Goal: Transaction & Acquisition: Obtain resource

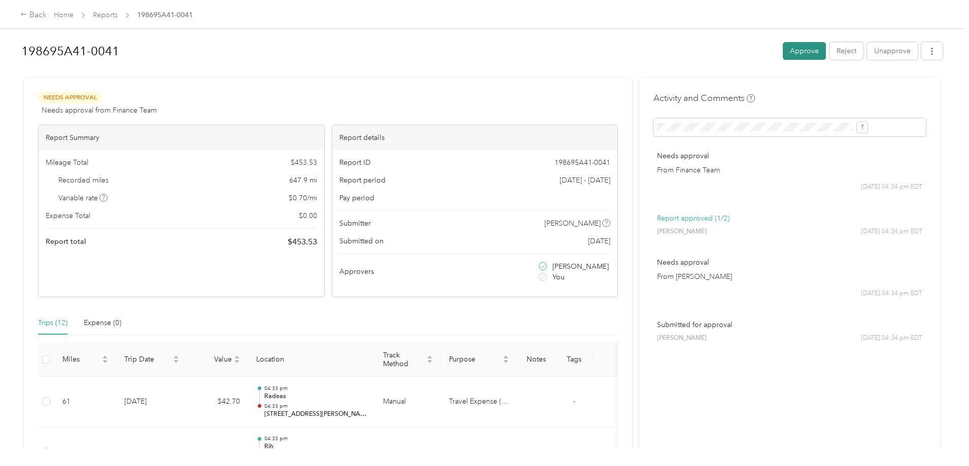
click at [782, 48] on button "Approve" at bounding box center [803, 51] width 43 height 18
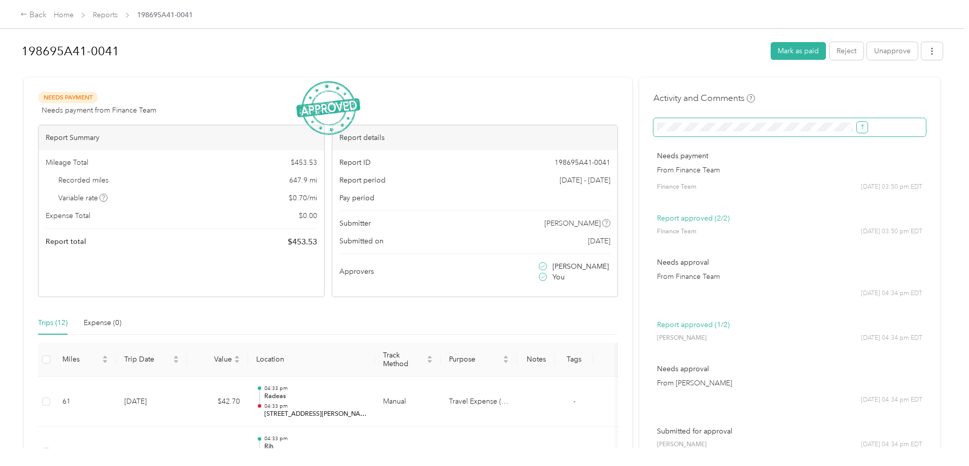
click at [858, 128] on icon "submit" at bounding box center [861, 127] width 7 height 7
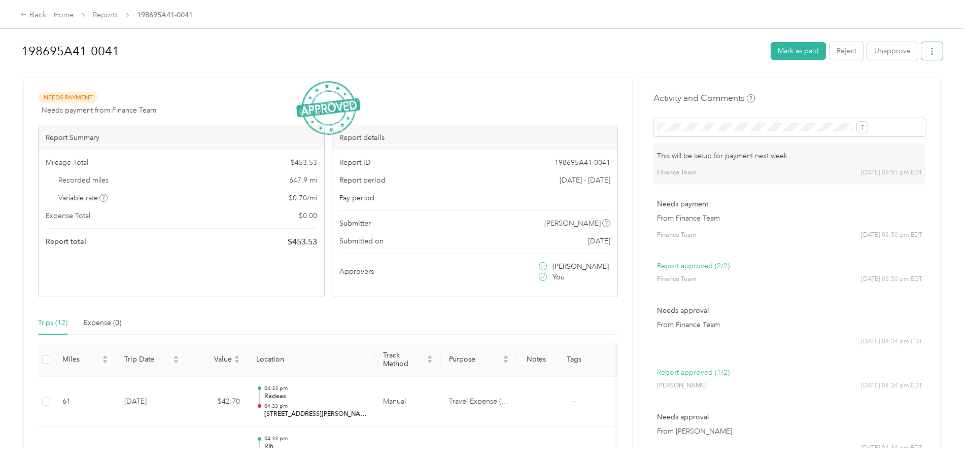
click at [921, 57] on button "button" at bounding box center [931, 51] width 21 height 18
click at [838, 91] on div "Download" at bounding box center [822, 88] width 60 height 11
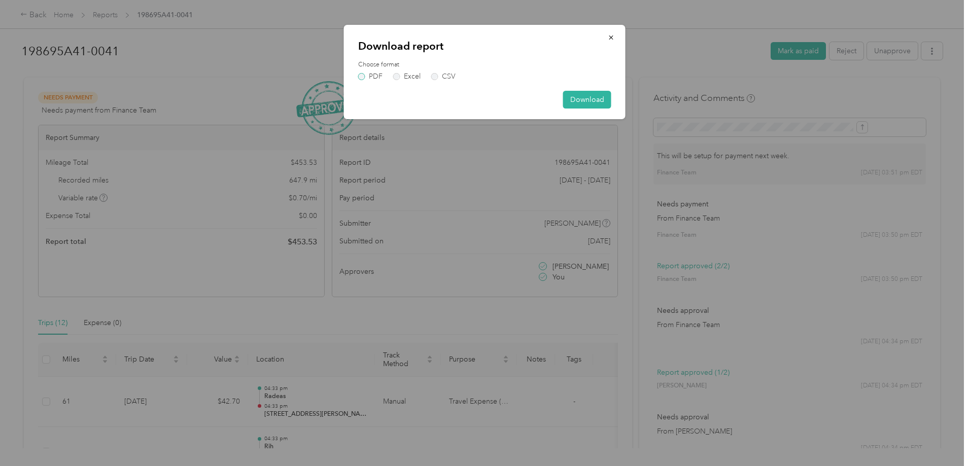
click at [363, 76] on label "PDF" at bounding box center [370, 76] width 24 height 7
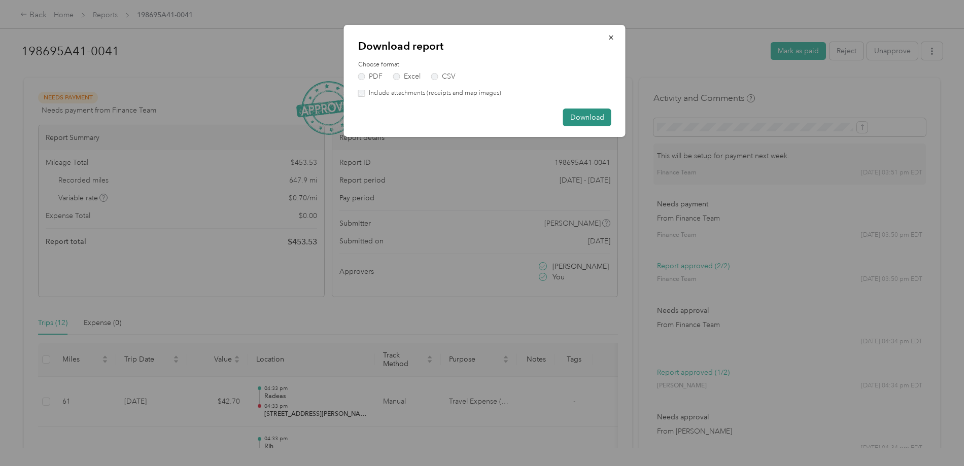
click at [588, 120] on button "Download" at bounding box center [587, 118] width 48 height 18
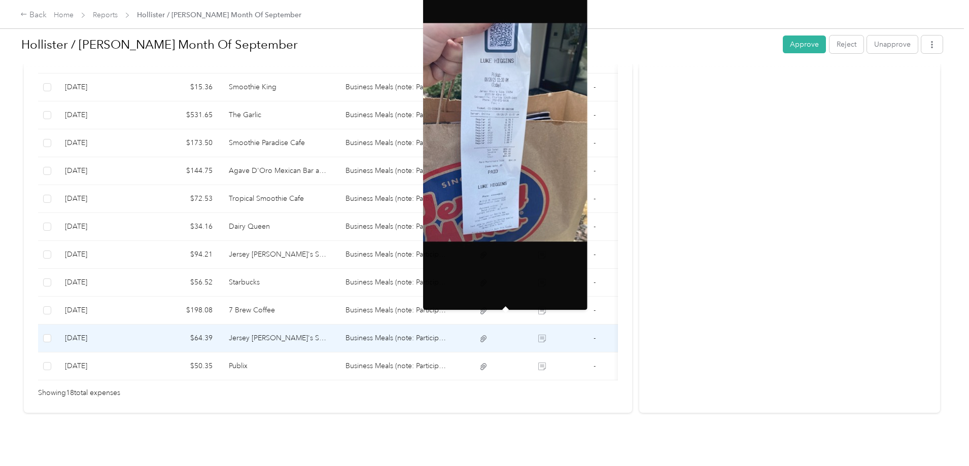
click at [338, 325] on td "Jersey [PERSON_NAME]'s Subs" at bounding box center [279, 339] width 117 height 28
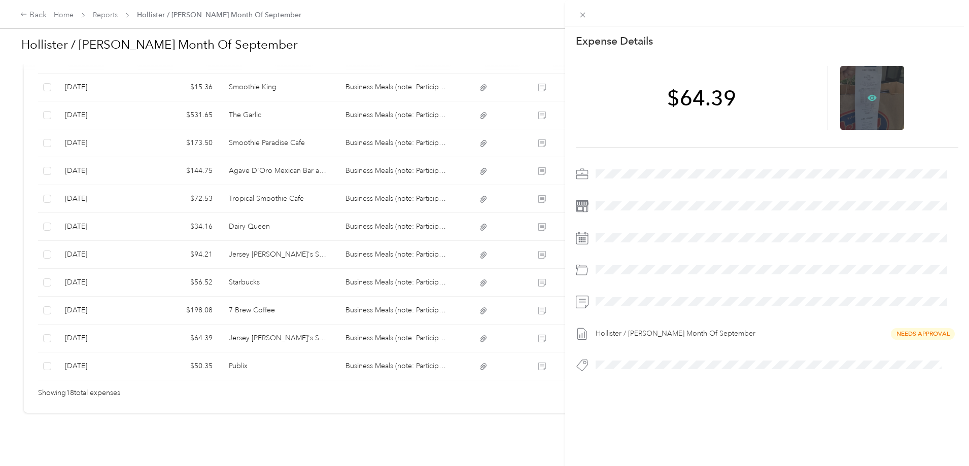
click at [871, 99] on icon at bounding box center [872, 97] width 3 height 3
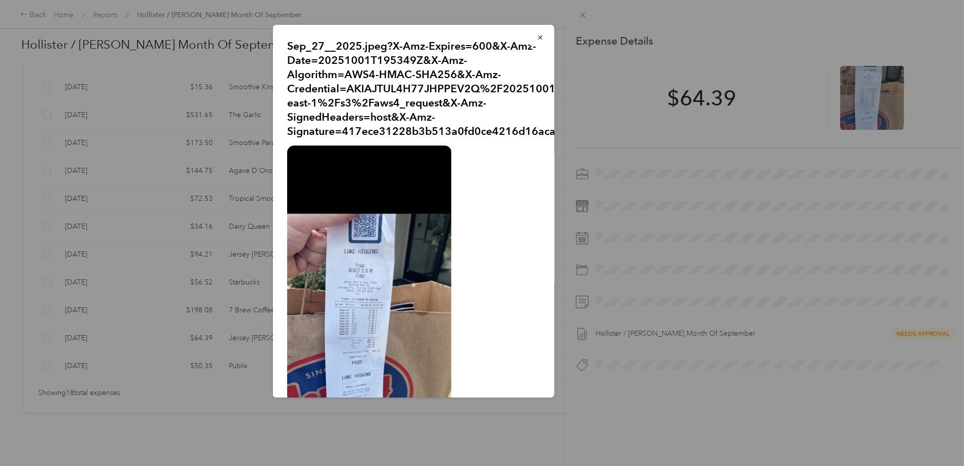
click at [393, 309] on img at bounding box center [369, 323] width 164 height 355
click at [538, 39] on icon "button" at bounding box center [540, 37] width 4 height 4
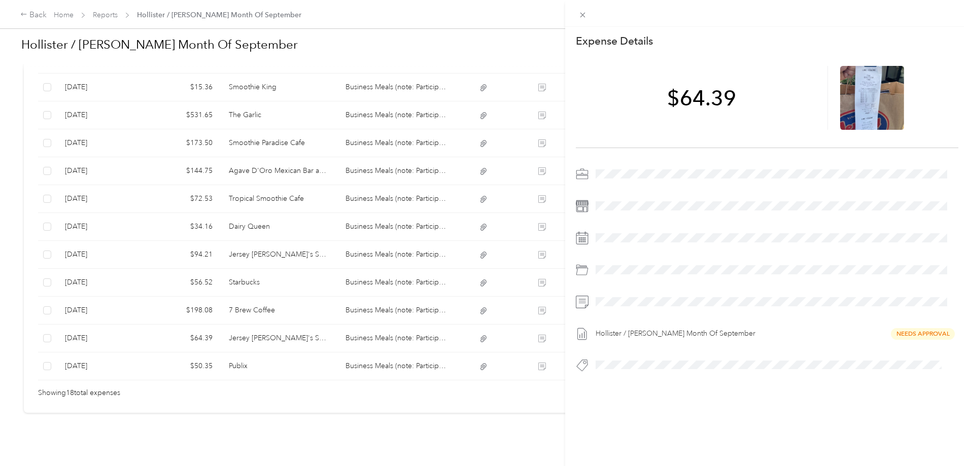
click at [350, 349] on div "This expense cannot be edited because it is either under review, approved, or p…" at bounding box center [484, 233] width 969 height 466
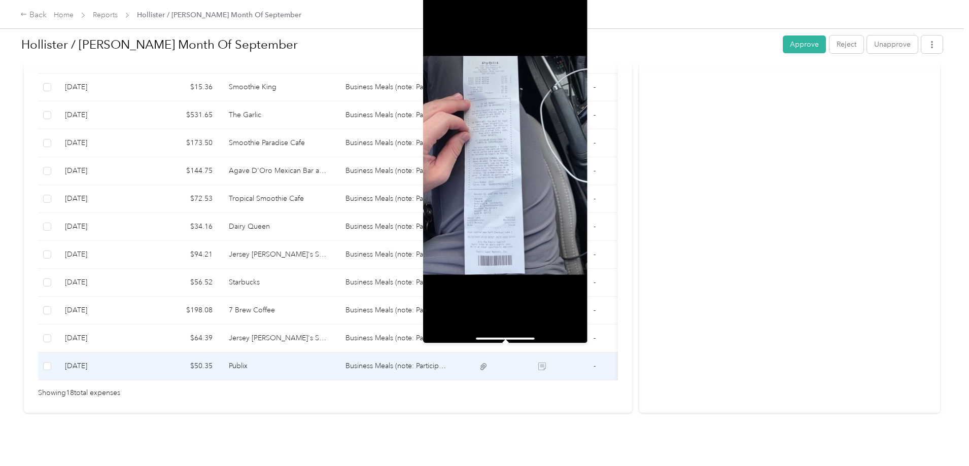
click at [488, 362] on icon at bounding box center [483, 366] width 9 height 9
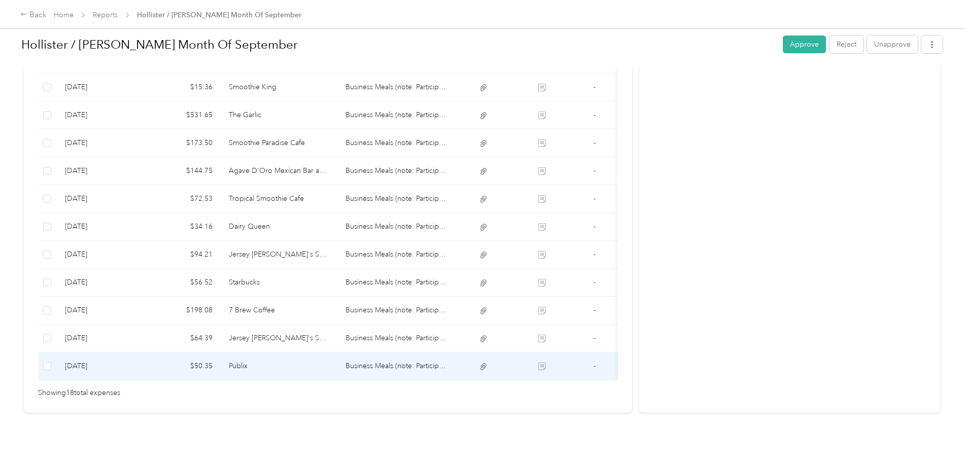
click at [338, 352] on td "Publix" at bounding box center [279, 366] width 117 height 28
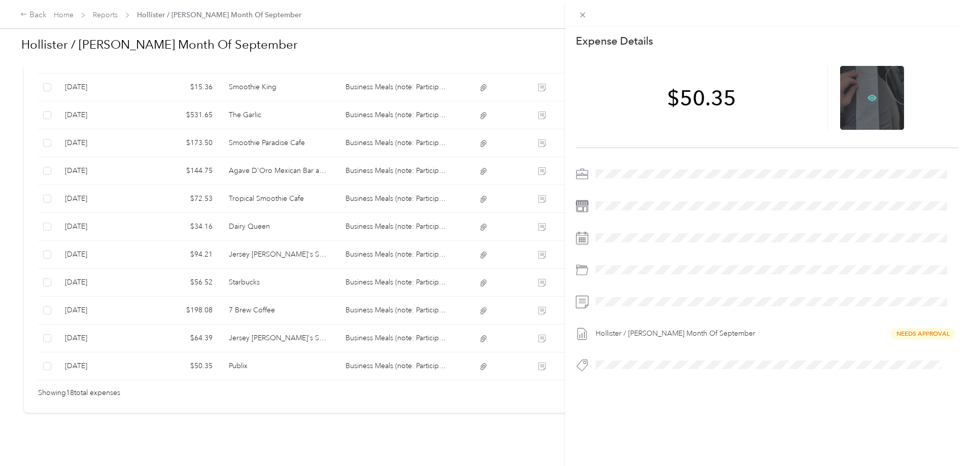
click at [871, 97] on icon at bounding box center [872, 97] width 3 height 3
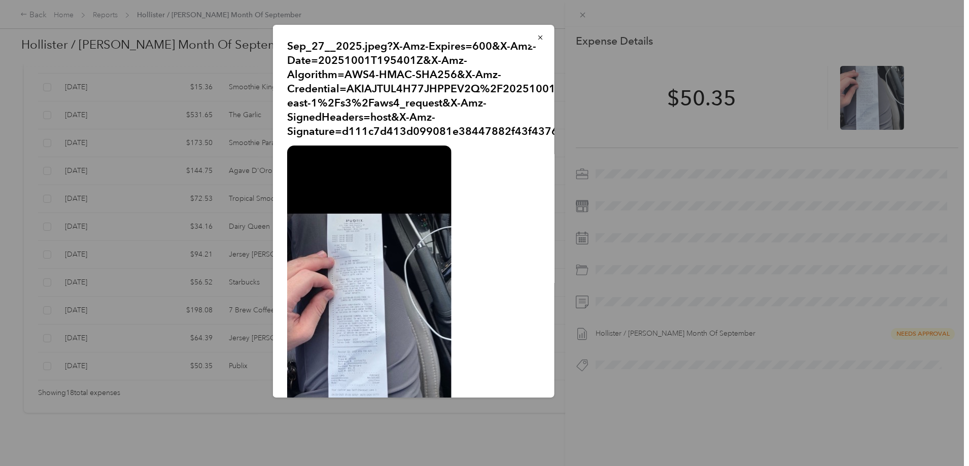
click at [366, 311] on img at bounding box center [369, 323] width 164 height 355
click at [536, 35] on icon "button" at bounding box center [539, 37] width 7 height 7
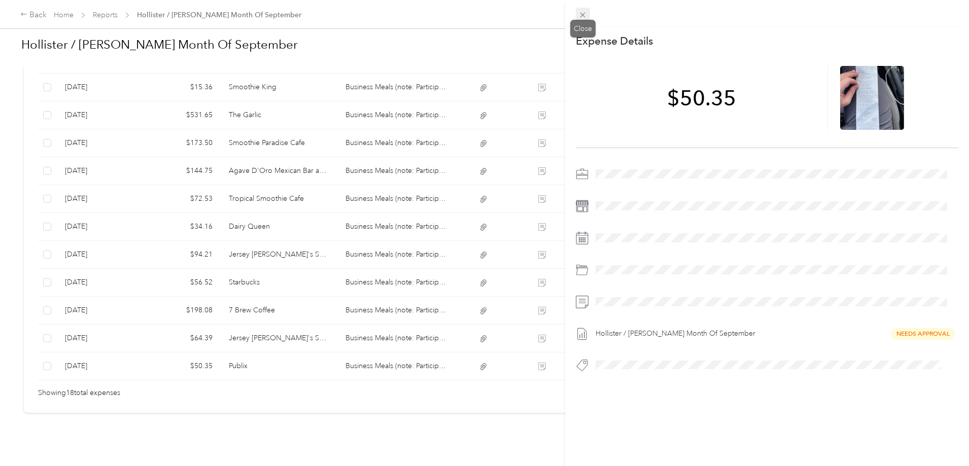
click at [583, 15] on icon at bounding box center [582, 15] width 5 height 5
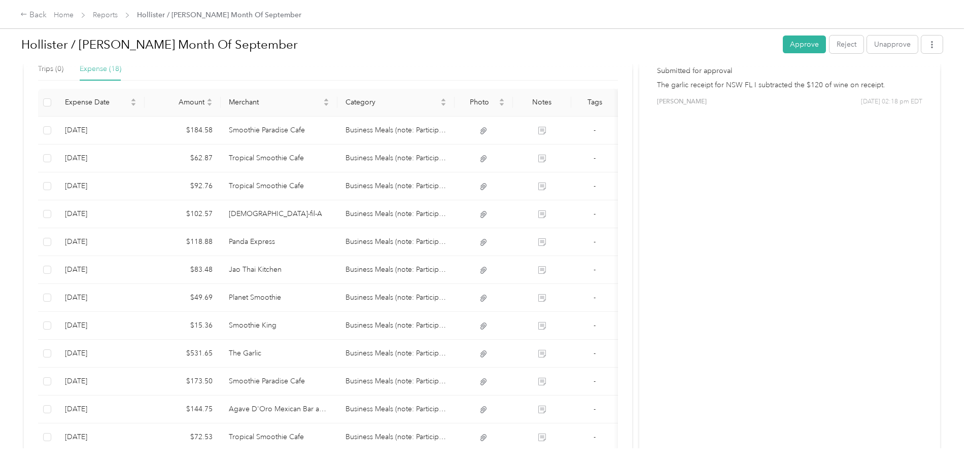
scroll to position [51, 0]
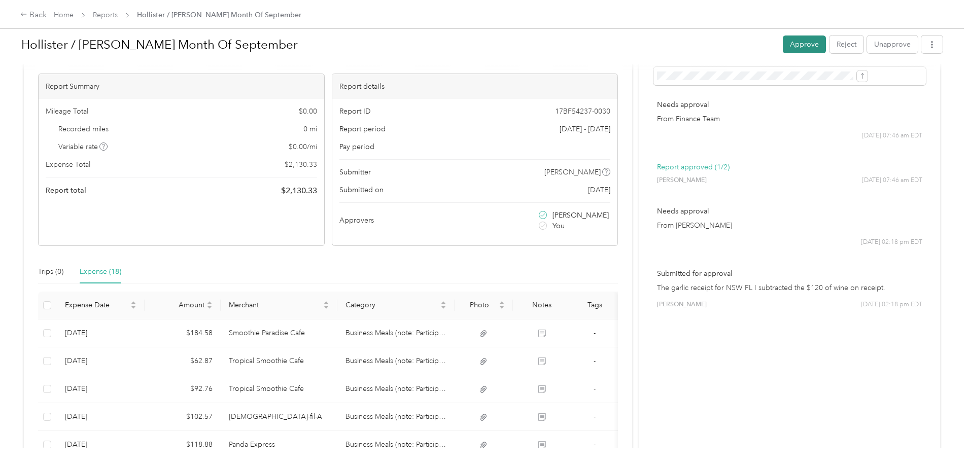
click at [782, 47] on button "Approve" at bounding box center [803, 44] width 43 height 18
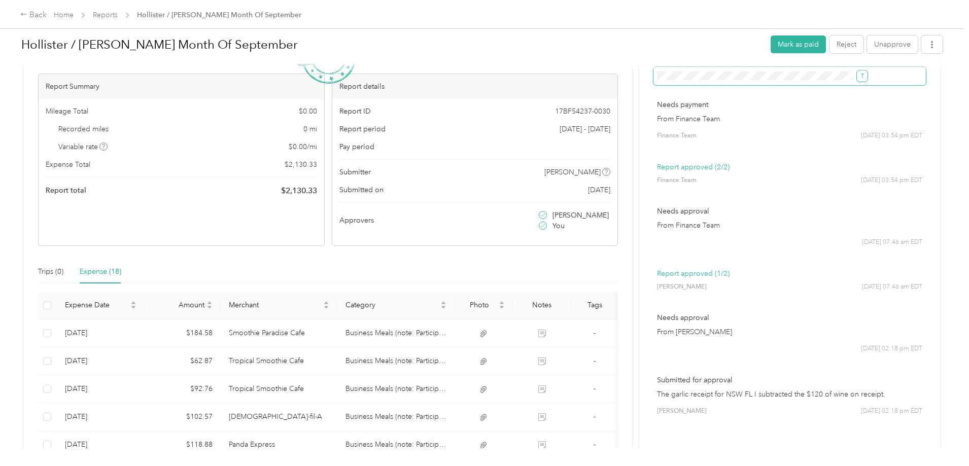
click at [858, 74] on icon "submit" at bounding box center [861, 76] width 7 height 7
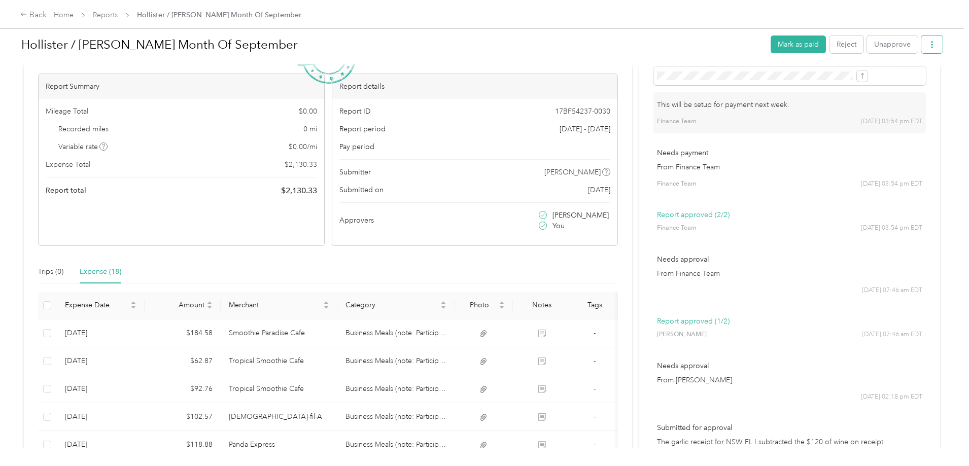
click at [928, 45] on icon "button" at bounding box center [931, 44] width 7 height 7
click at [826, 81] on span "Download" at bounding box center [819, 82] width 33 height 11
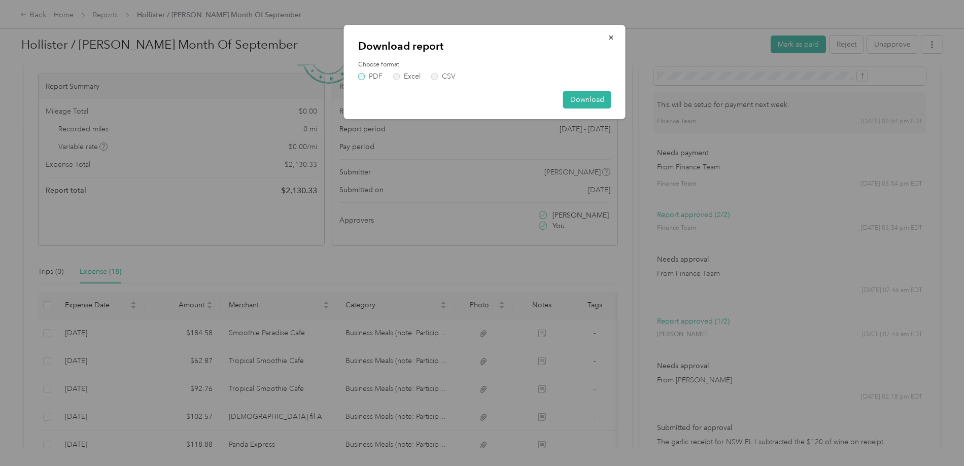
click at [362, 77] on label "PDF" at bounding box center [370, 76] width 24 height 7
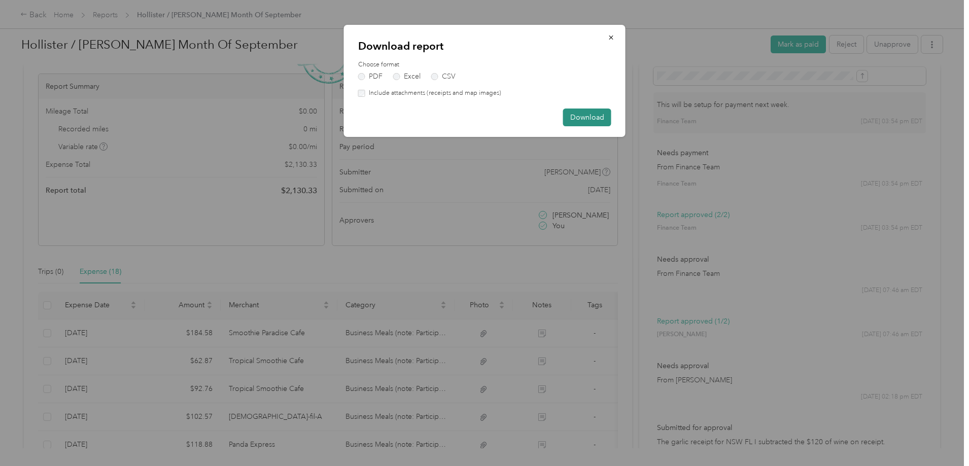
click at [600, 116] on button "Download" at bounding box center [587, 118] width 48 height 18
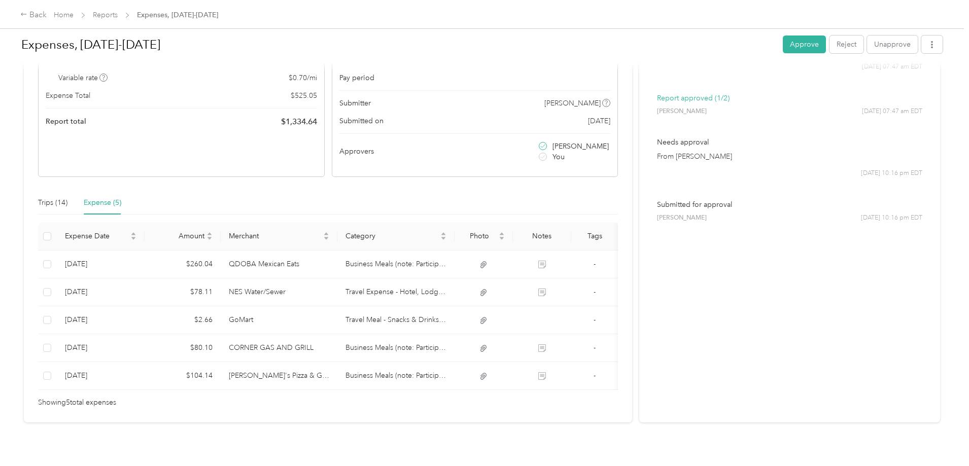
scroll to position [145, 0]
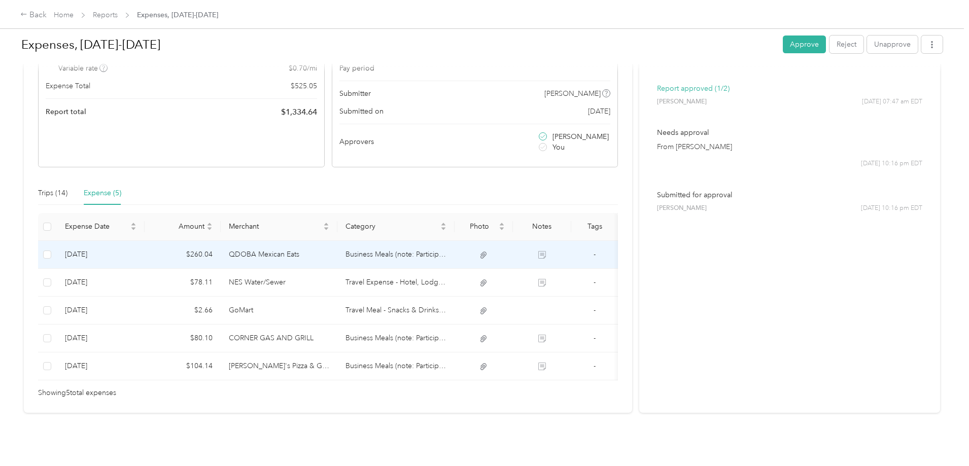
click at [338, 241] on td "QDOBA Mexican Eats" at bounding box center [279, 255] width 117 height 28
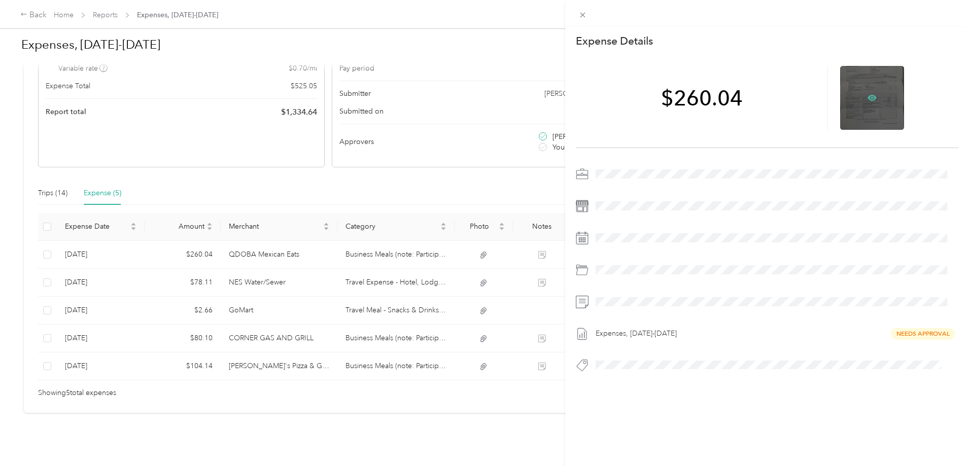
click at [867, 96] on icon at bounding box center [871, 97] width 9 height 9
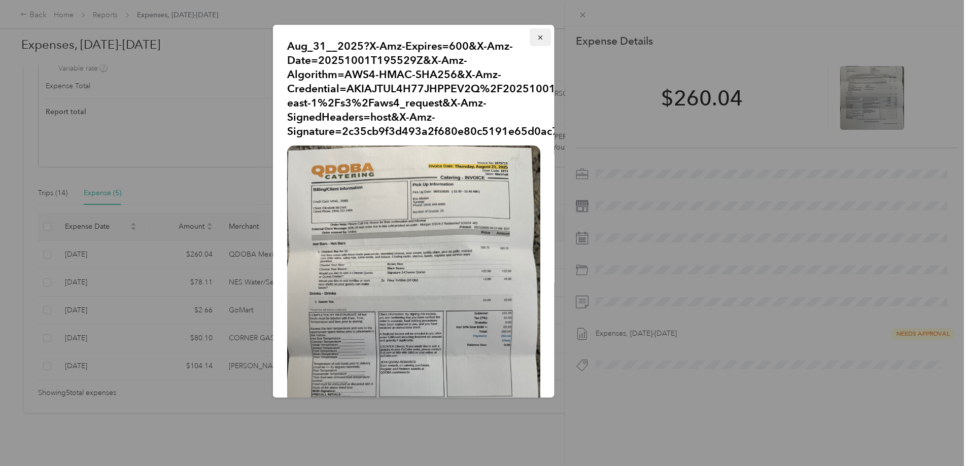
click at [536, 40] on icon "button" at bounding box center [539, 37] width 7 height 7
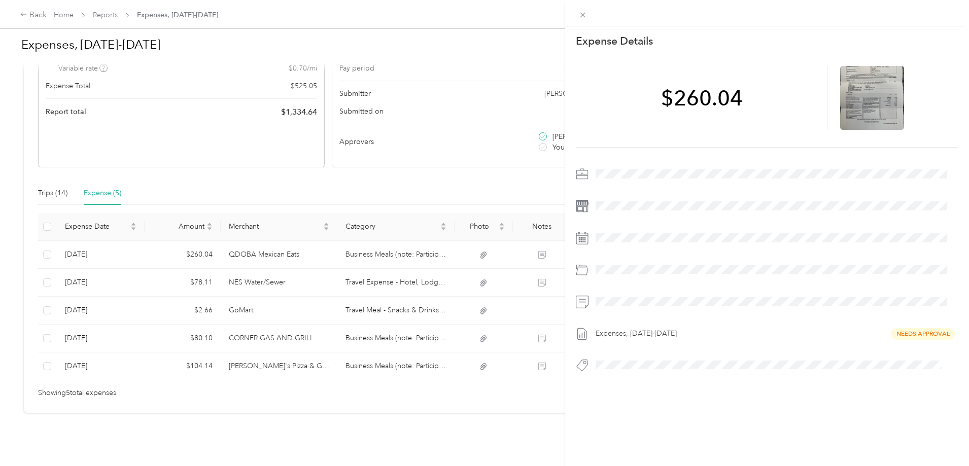
click at [306, 265] on div "This expense cannot be edited because it is either under review, approved, or p…" at bounding box center [484, 233] width 969 height 466
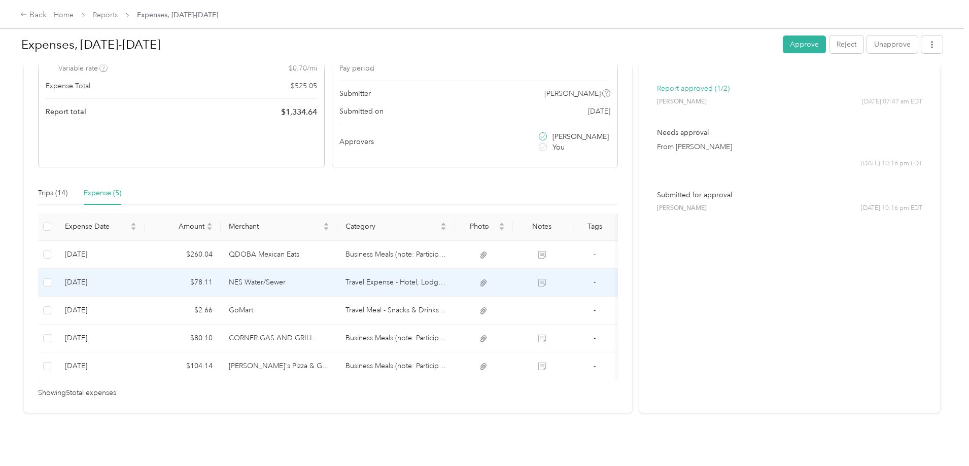
click at [306, 269] on td "NES Water/Sewer" at bounding box center [279, 283] width 117 height 28
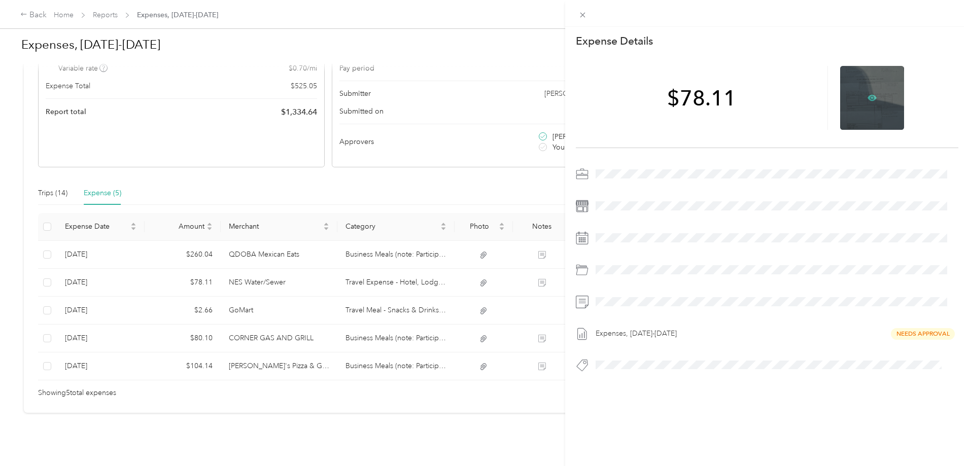
click at [871, 97] on icon at bounding box center [872, 97] width 3 height 3
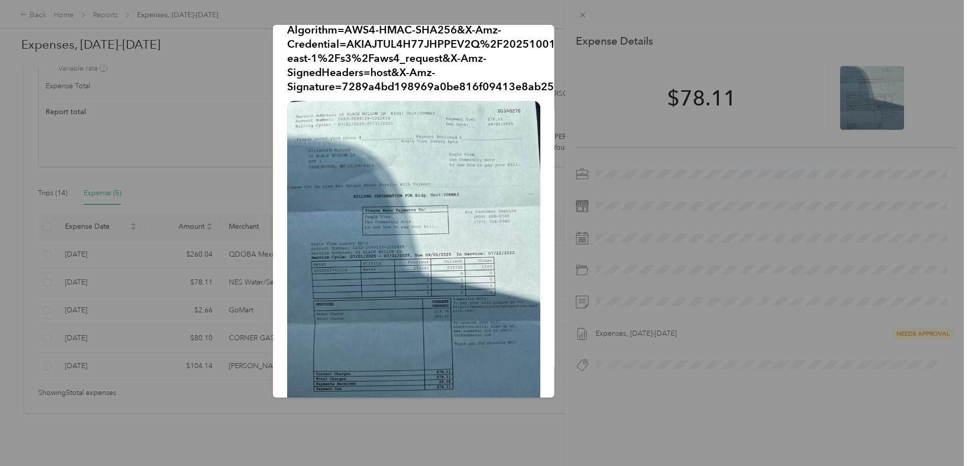
scroll to position [97, 0]
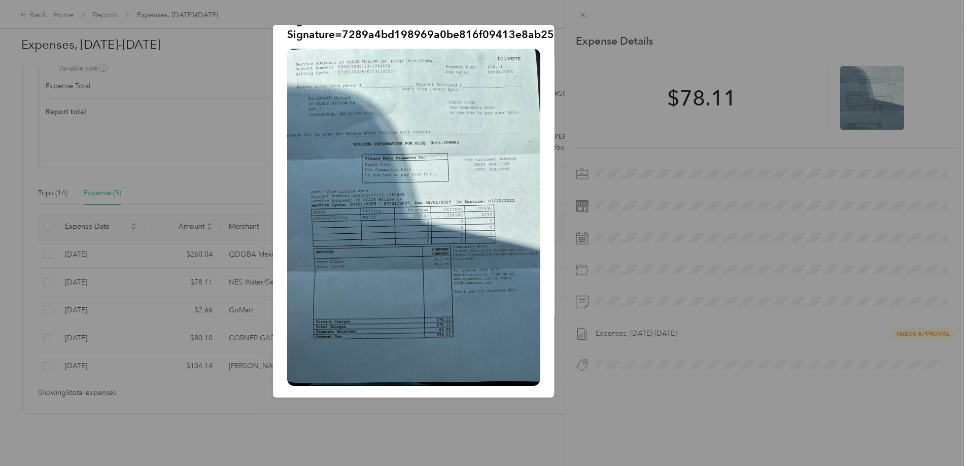
click at [587, 4] on div at bounding box center [484, 233] width 969 height 466
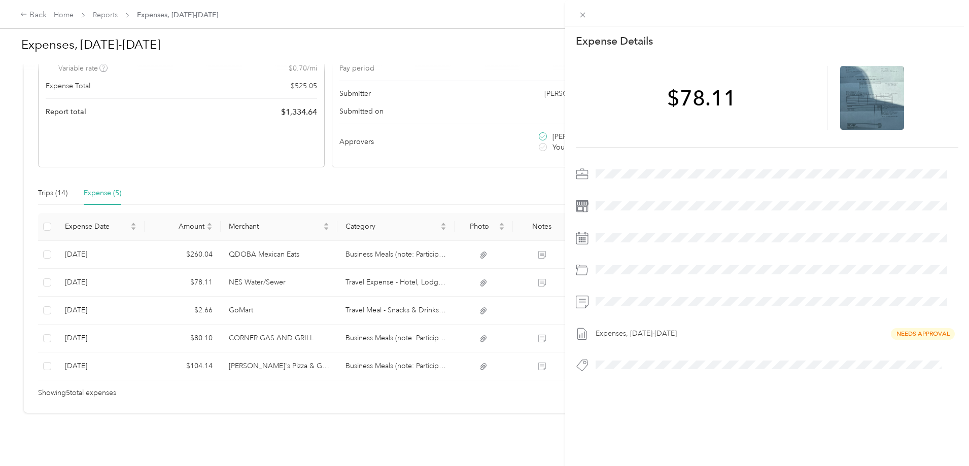
click at [332, 287] on div "This expense cannot be edited because it is either under review, approved, or p…" at bounding box center [484, 233] width 969 height 466
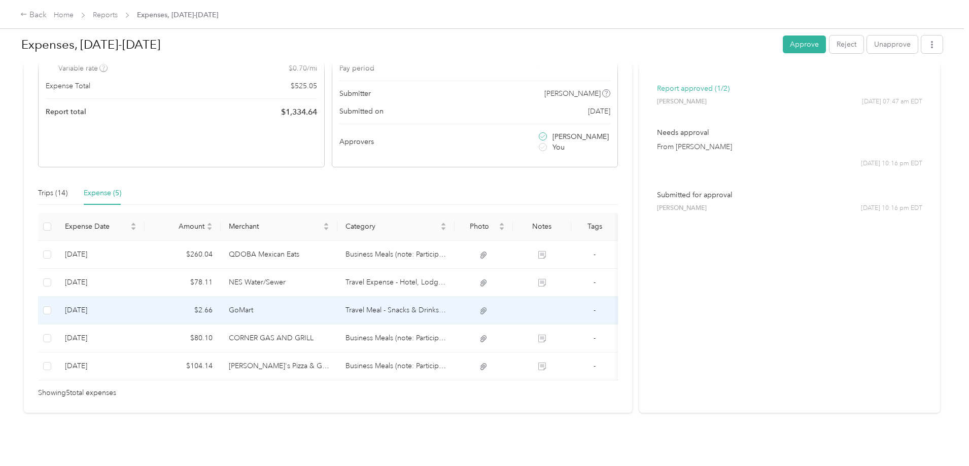
click at [333, 297] on td "GoMart" at bounding box center [279, 311] width 117 height 28
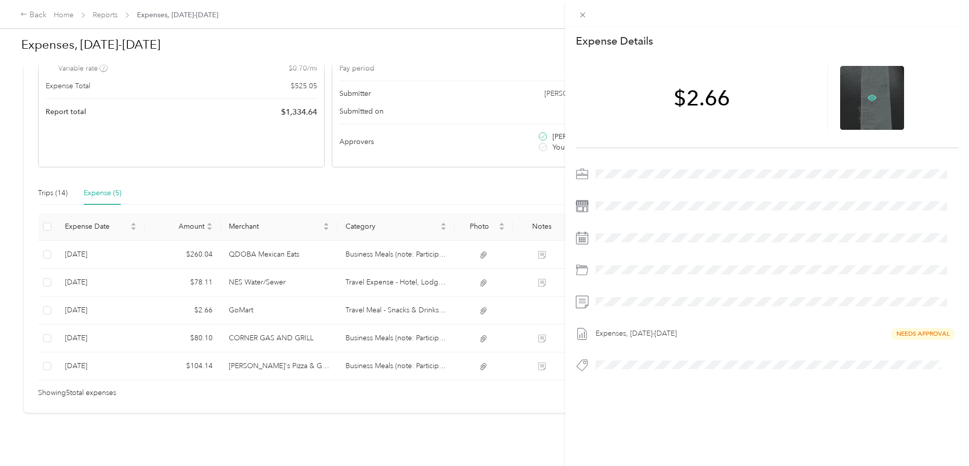
click at [871, 97] on icon at bounding box center [872, 97] width 3 height 3
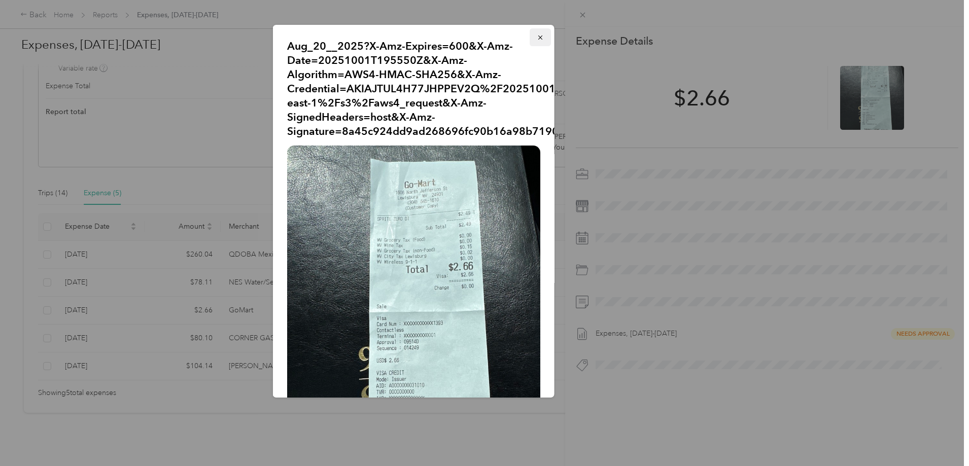
click at [536, 35] on icon "button" at bounding box center [539, 37] width 7 height 7
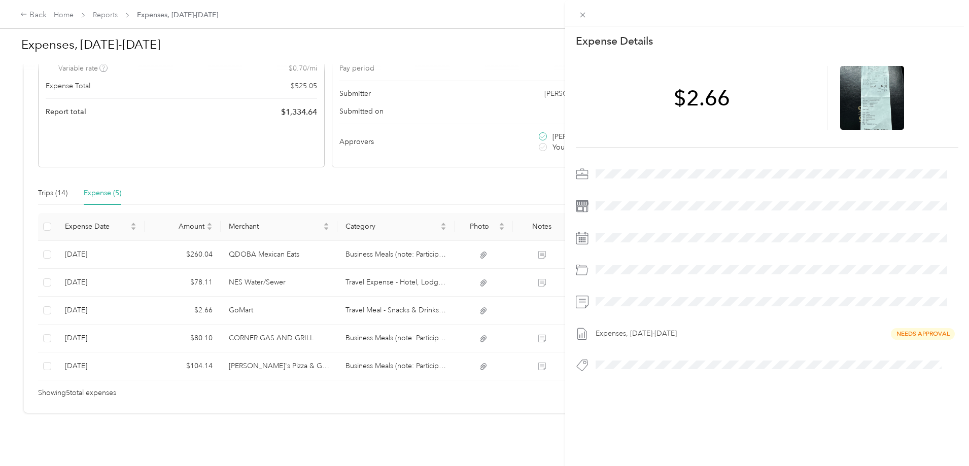
click at [319, 326] on div "This expense cannot be edited because it is either under review, approved, or p…" at bounding box center [484, 233] width 969 height 466
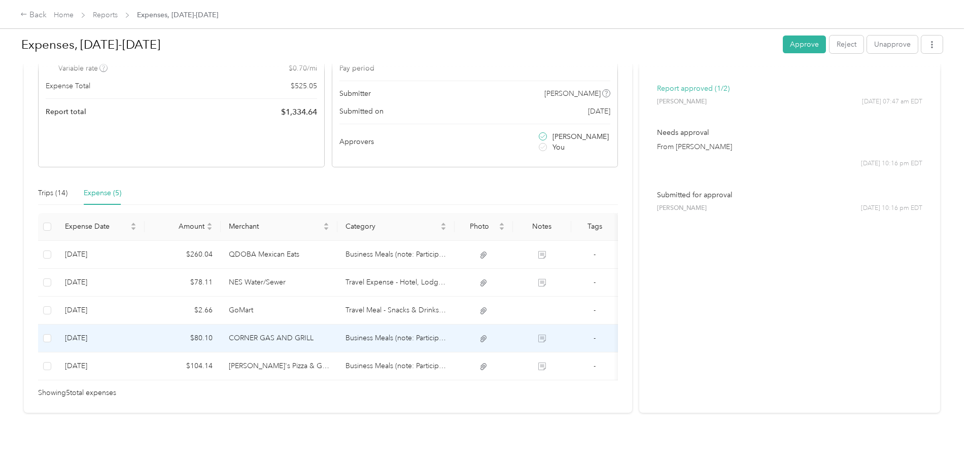
click at [319, 326] on td "CORNER GAS AND GRILL" at bounding box center [279, 339] width 117 height 28
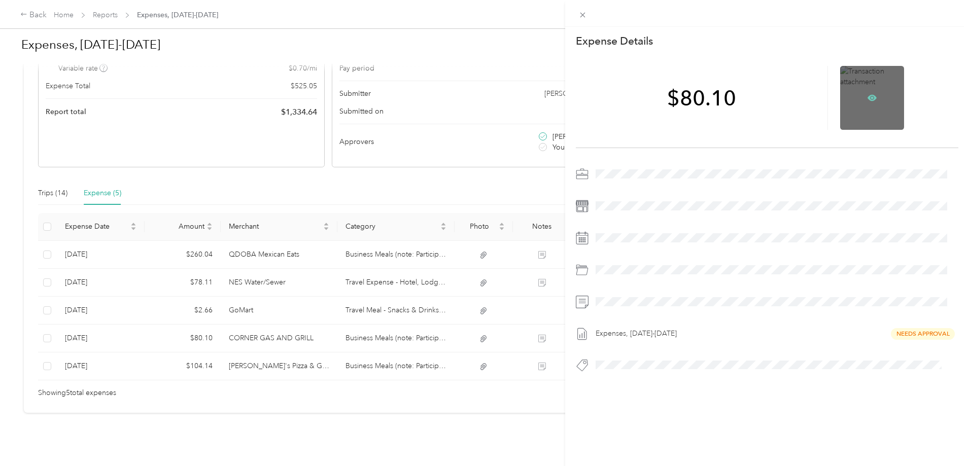
click at [868, 96] on icon at bounding box center [871, 98] width 9 height 6
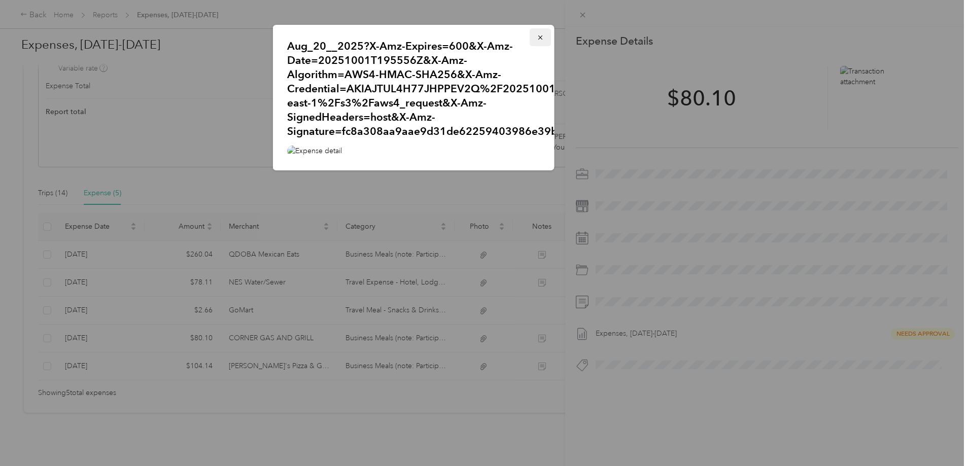
click at [536, 38] on icon "button" at bounding box center [539, 37] width 7 height 7
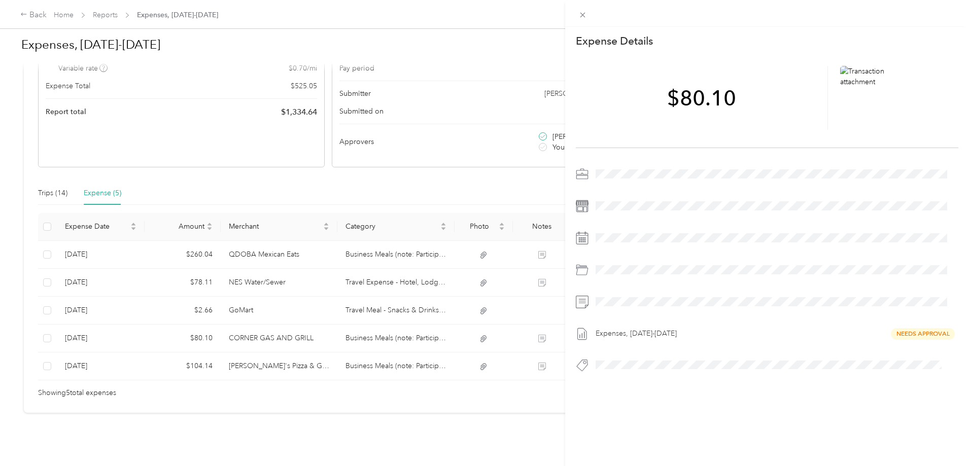
click at [296, 349] on div "This expense cannot be edited because it is either under review, approved, or p…" at bounding box center [484, 233] width 969 height 466
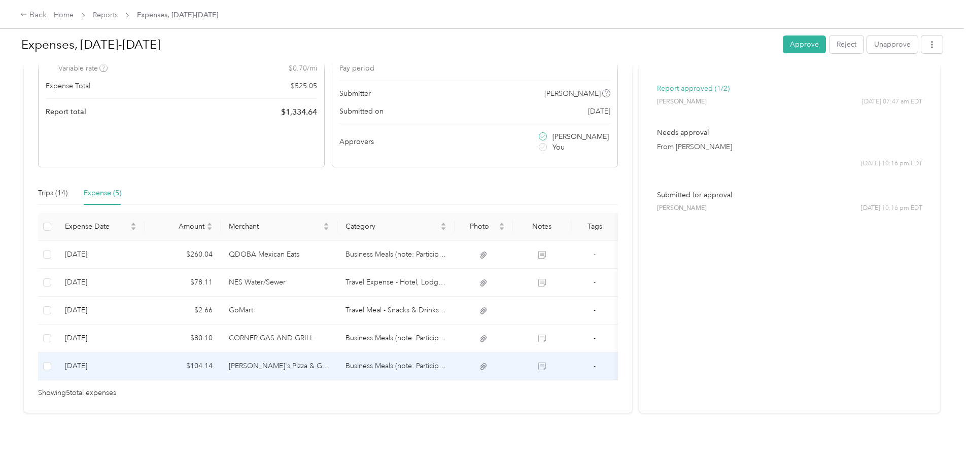
click at [297, 352] on td "Bellacino's Pizza & Grinders" at bounding box center [279, 366] width 117 height 28
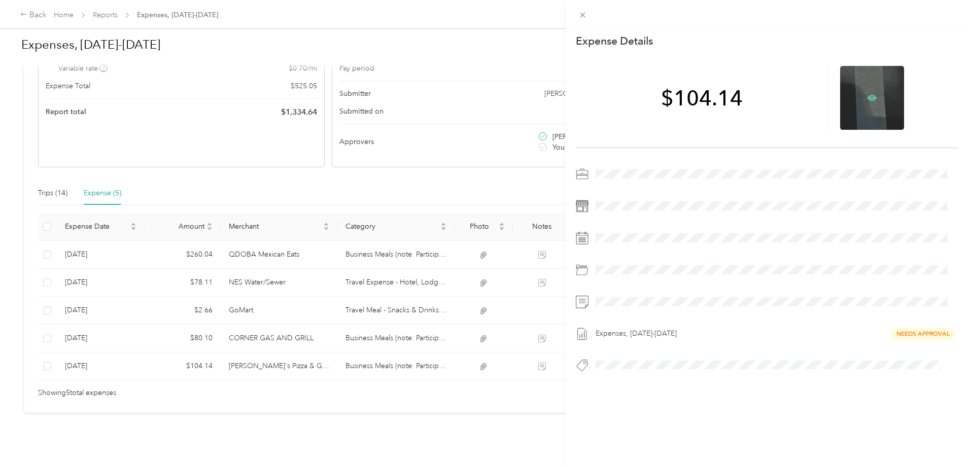
click at [871, 97] on icon at bounding box center [872, 97] width 3 height 3
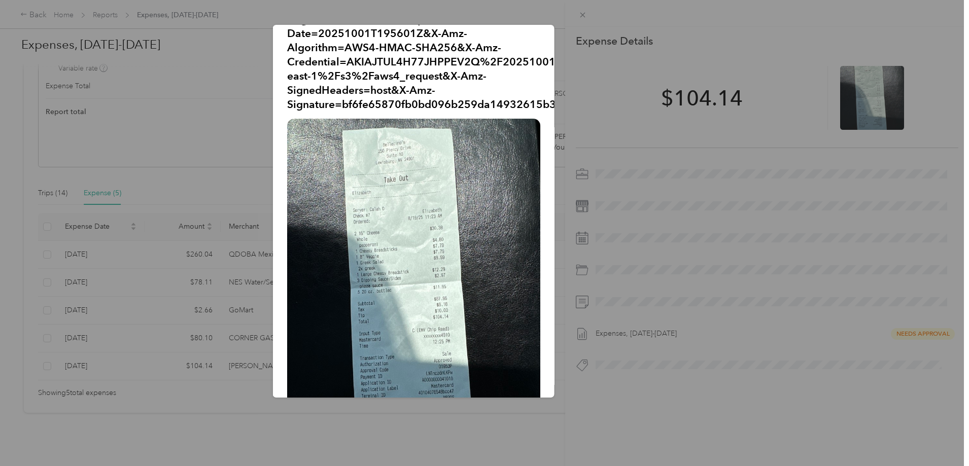
scroll to position [51, 0]
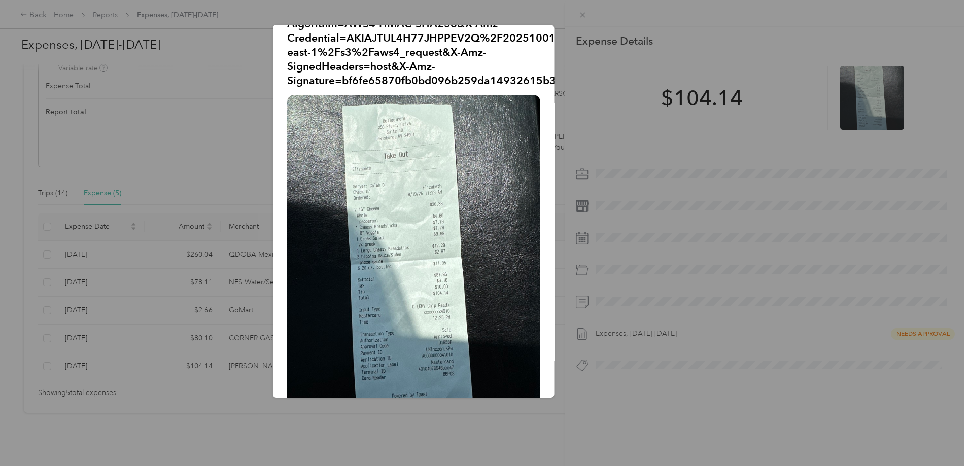
click at [583, 48] on div "Aug_20__2025?X-Amz-Expires=600&X-Amz-Date=20251001T195601Z&X-Amz-Algorithm=AWS4…" at bounding box center [624, 213] width 281 height 376
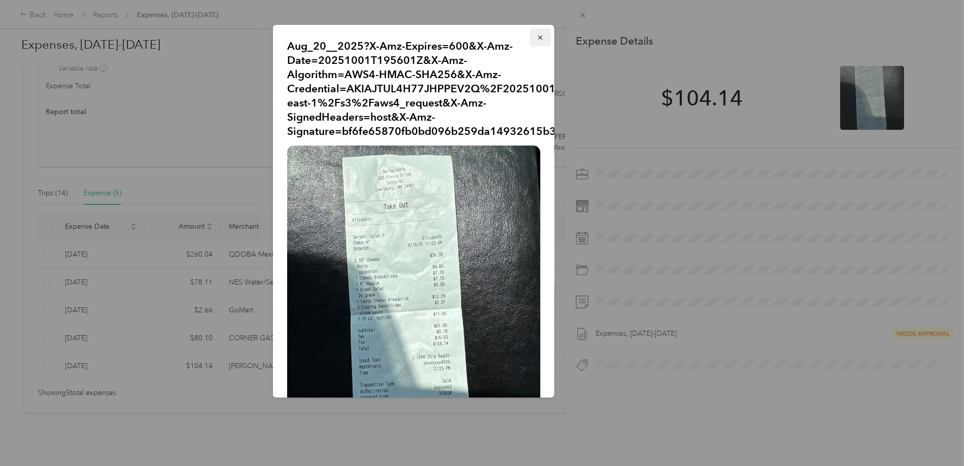
click at [536, 40] on icon "button" at bounding box center [539, 37] width 7 height 7
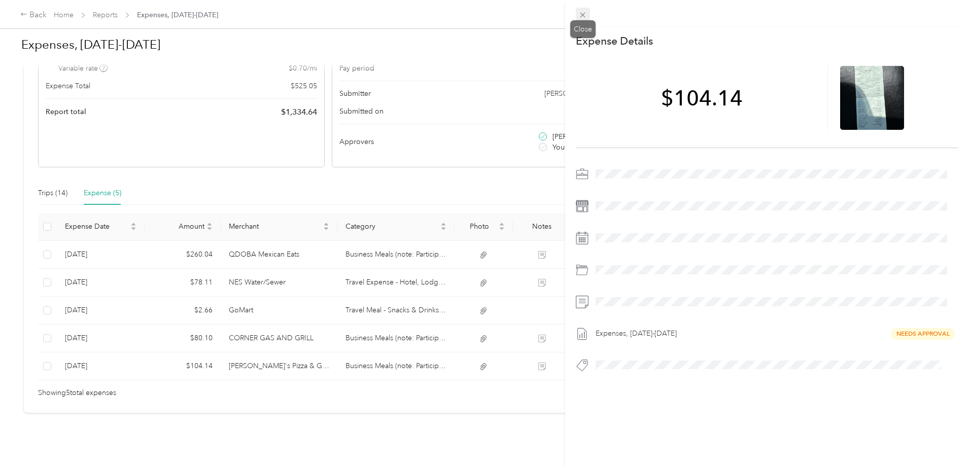
click at [580, 18] on icon at bounding box center [582, 15] width 9 height 9
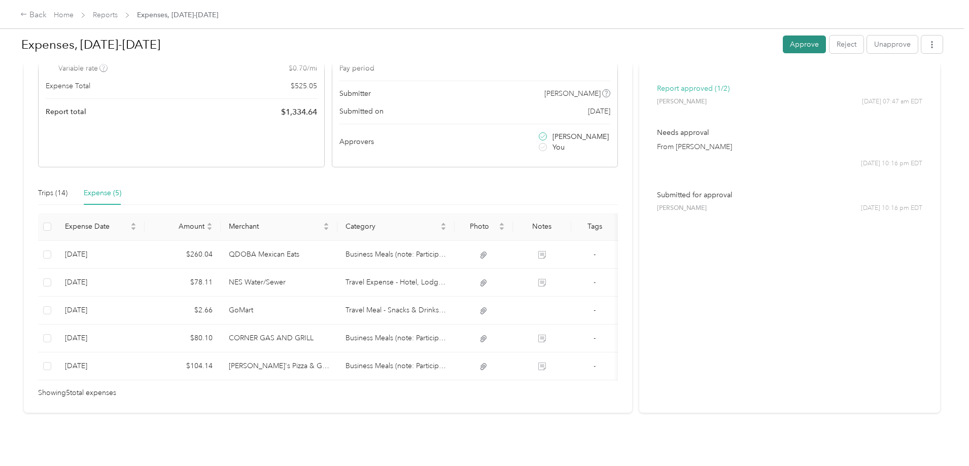
click at [782, 46] on button "Approve" at bounding box center [803, 44] width 43 height 18
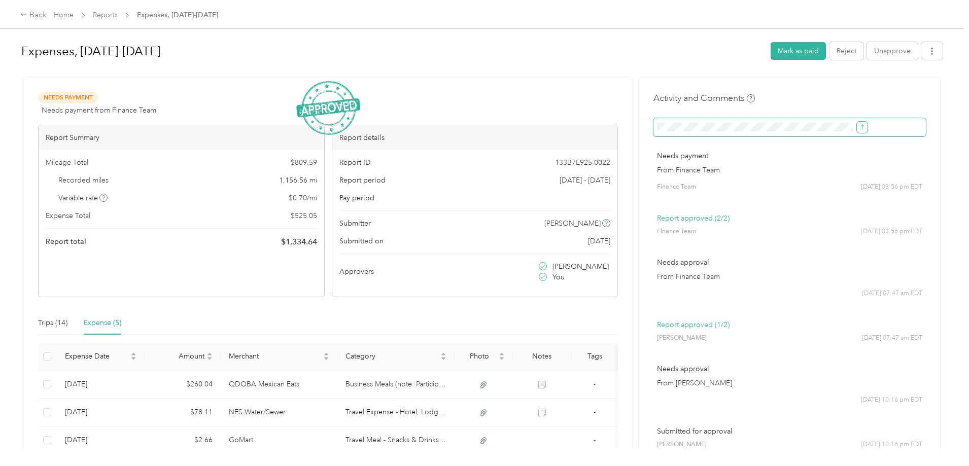
click at [858, 127] on icon "submit" at bounding box center [861, 127] width 7 height 7
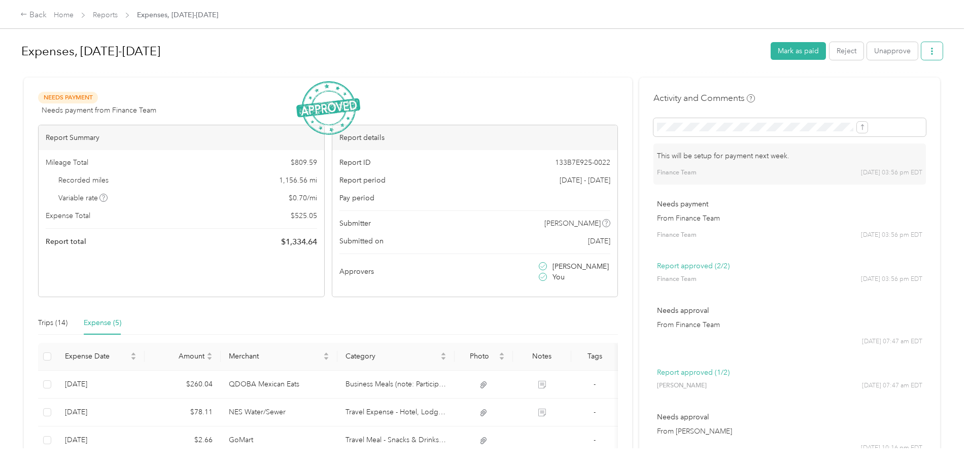
click at [928, 51] on icon "button" at bounding box center [931, 51] width 7 height 7
click at [826, 87] on span "Download" at bounding box center [819, 88] width 33 height 11
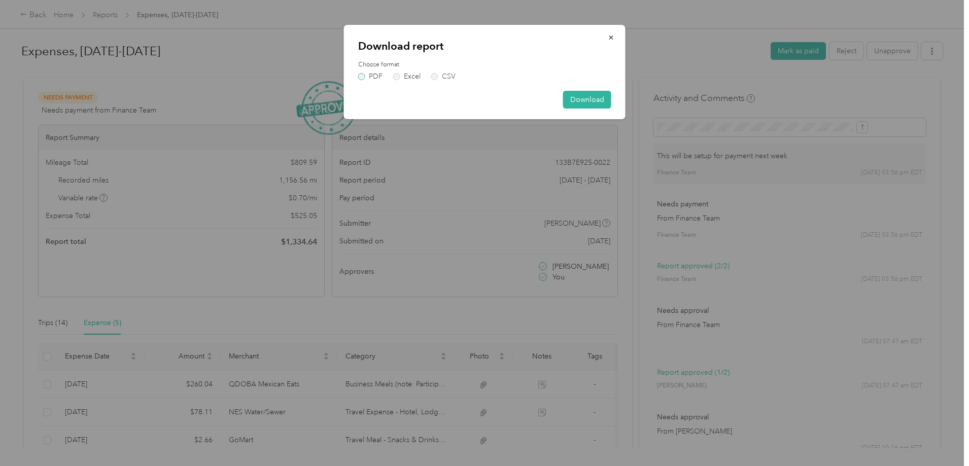
click at [360, 75] on label "PDF" at bounding box center [370, 76] width 24 height 7
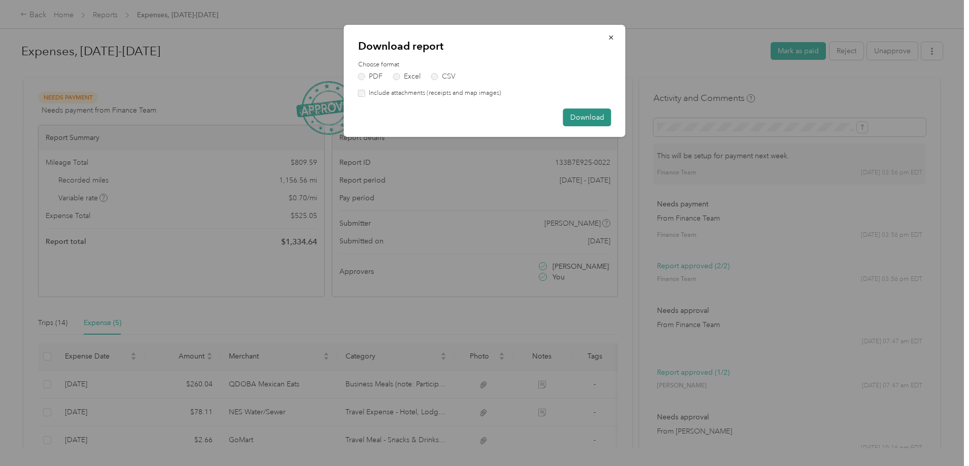
click at [588, 118] on button "Download" at bounding box center [587, 118] width 48 height 18
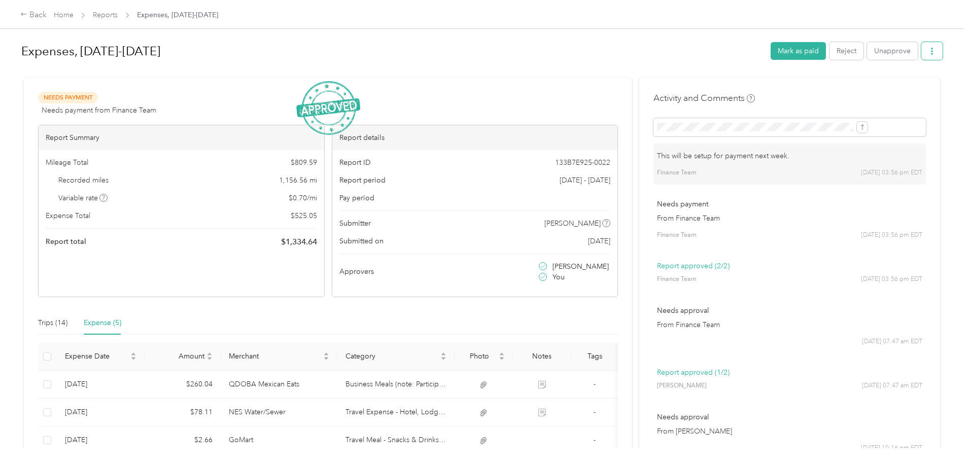
click at [928, 51] on icon "button" at bounding box center [931, 51] width 7 height 7
click at [804, 84] on span "Download" at bounding box center [819, 88] width 33 height 11
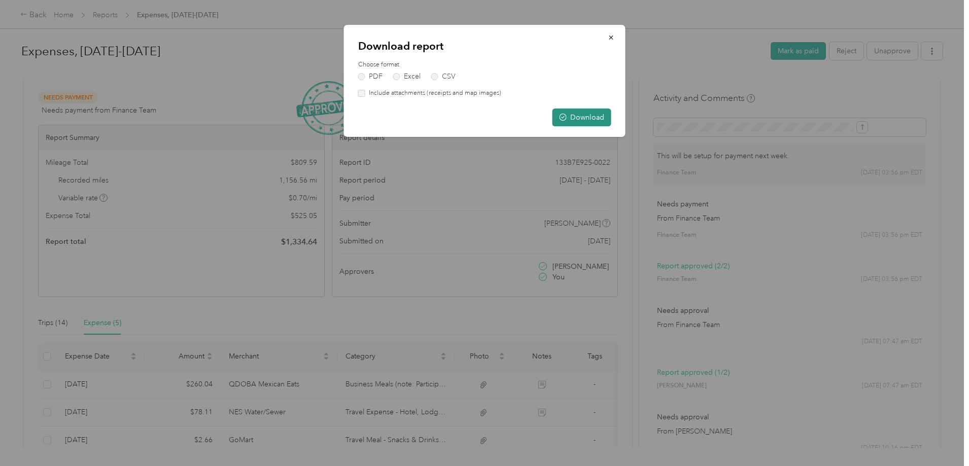
click at [567, 117] on button "Download" at bounding box center [581, 118] width 59 height 18
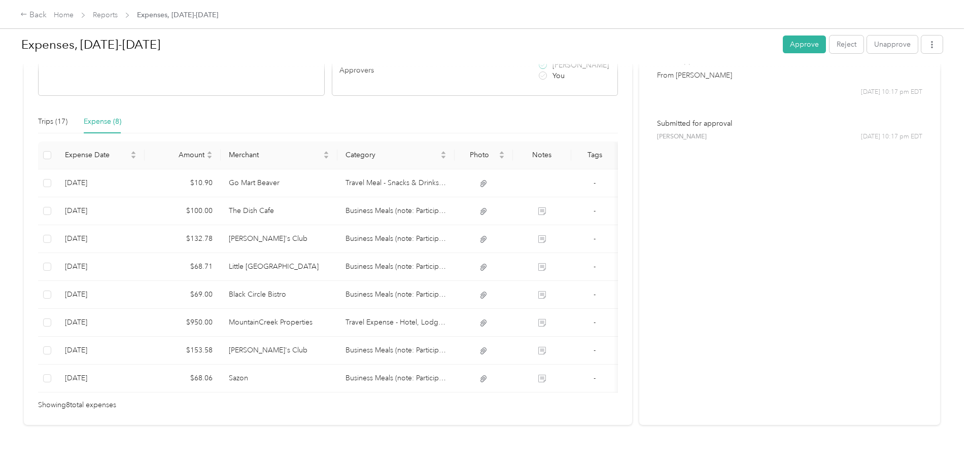
scroll to position [229, 0]
